Goal: Obtain resource: Obtain resource

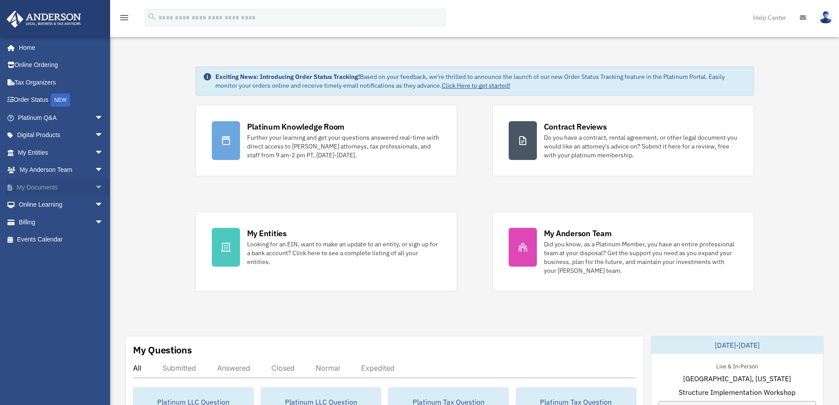
click at [95, 186] on span "arrow_drop_down" at bounding box center [104, 187] width 18 height 18
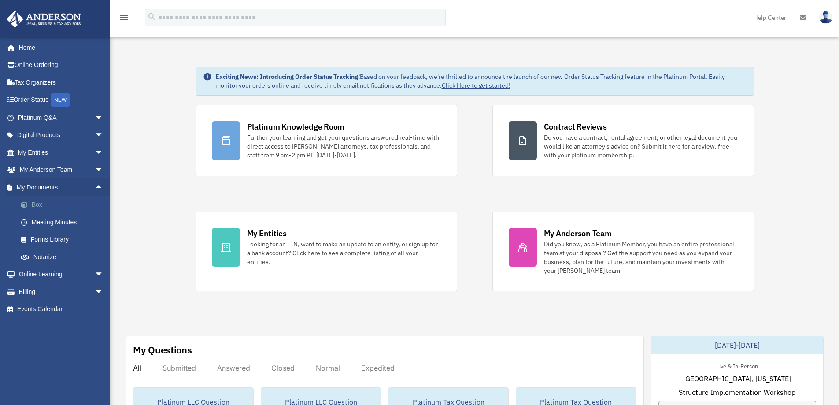
click at [37, 203] on link "Box" at bounding box center [64, 205] width 104 height 18
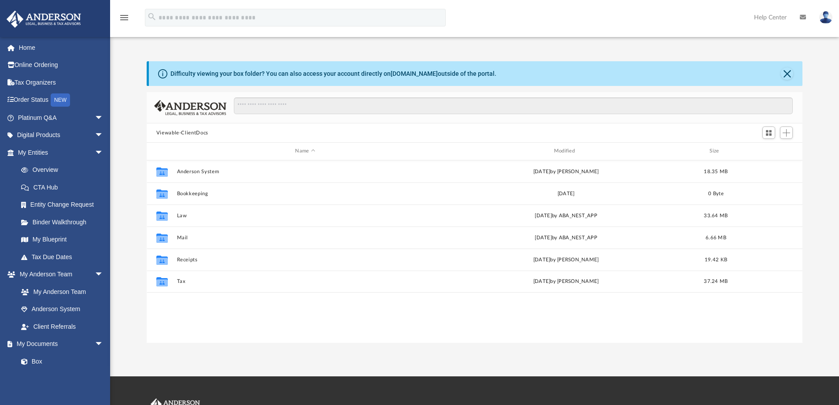
scroll to position [194, 649]
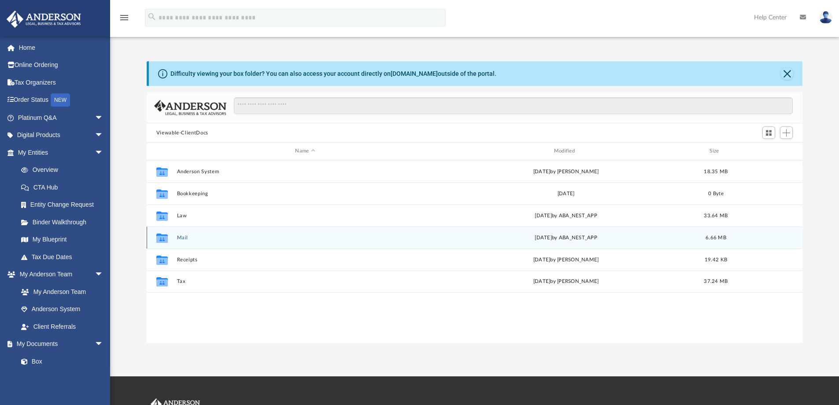
click at [181, 237] on button "Mail" at bounding box center [305, 238] width 257 height 6
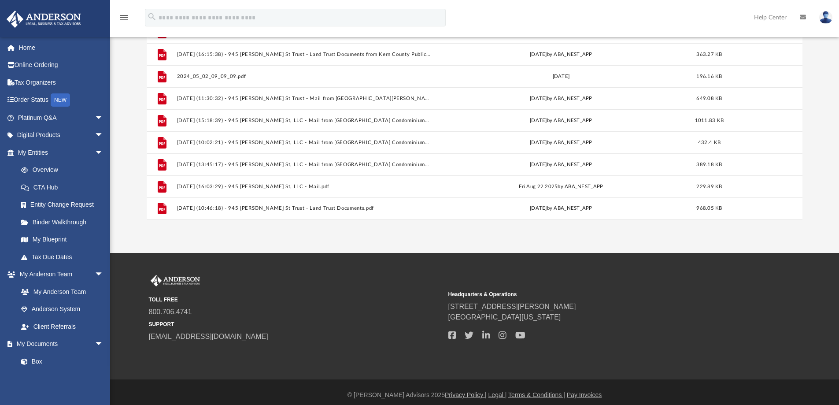
scroll to position [129, 0]
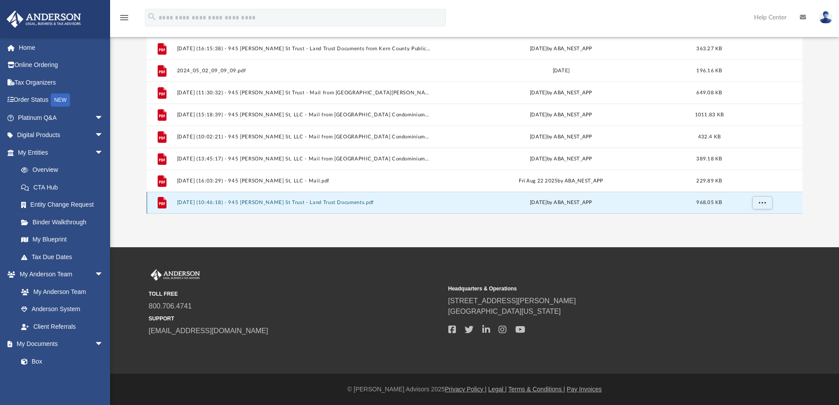
click at [281, 201] on button "[DATE] (10:46:18) - 945 [PERSON_NAME] St Trust - Land Trust Documents.pdf" at bounding box center [304, 203] width 254 height 6
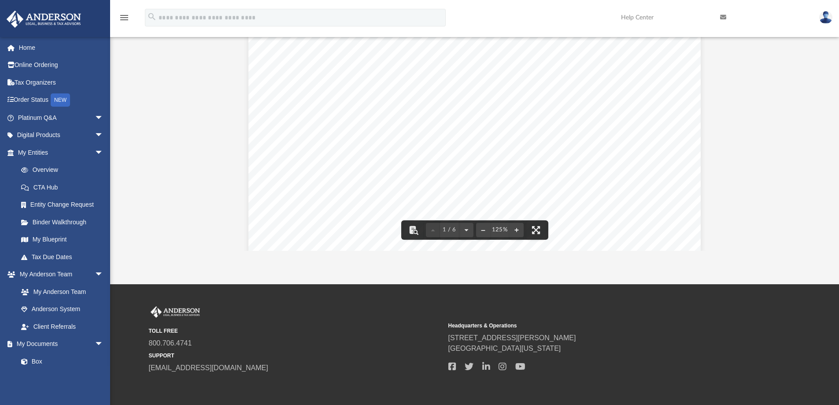
scroll to position [0, 0]
click at [826, 15] on img at bounding box center [826, 17] width 13 height 13
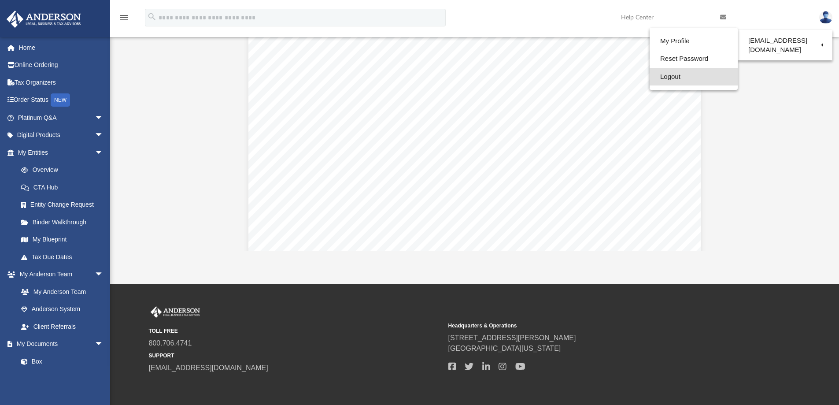
click at [672, 78] on link "Logout" at bounding box center [694, 77] width 88 height 18
